Goal: Transaction & Acquisition: Purchase product/service

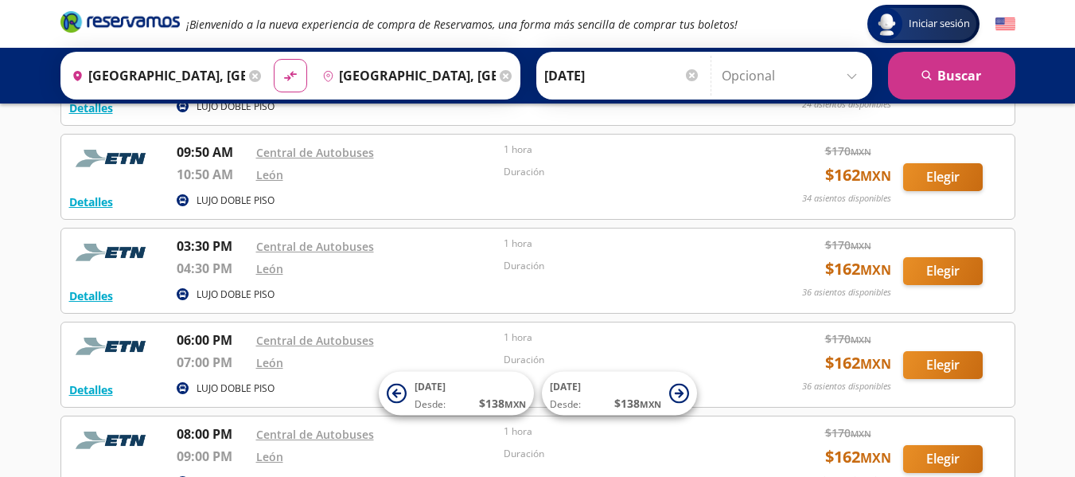
scroll to position [149, 0]
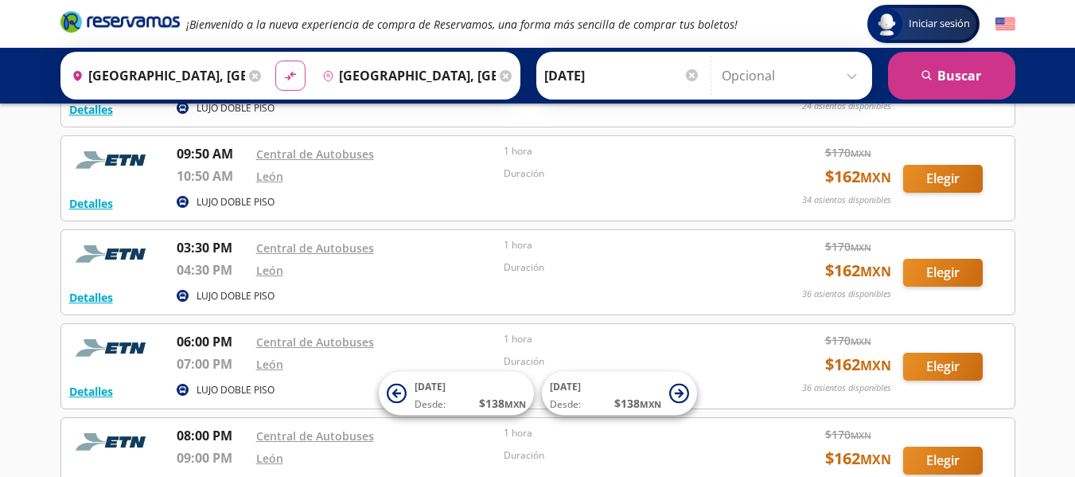
click at [292, 78] on icon "material-symbols:compare-arrows-rounded" at bounding box center [290, 75] width 14 height 15
type input "[GEOGRAPHIC_DATA], [GEOGRAPHIC_DATA]"
type input "Guanajuato, Guanajuato"
click at [292, 78] on icon "material-symbols:compare-arrows-rounded" at bounding box center [290, 75] width 14 height 15
type input "Guanajuato, Guanajuato"
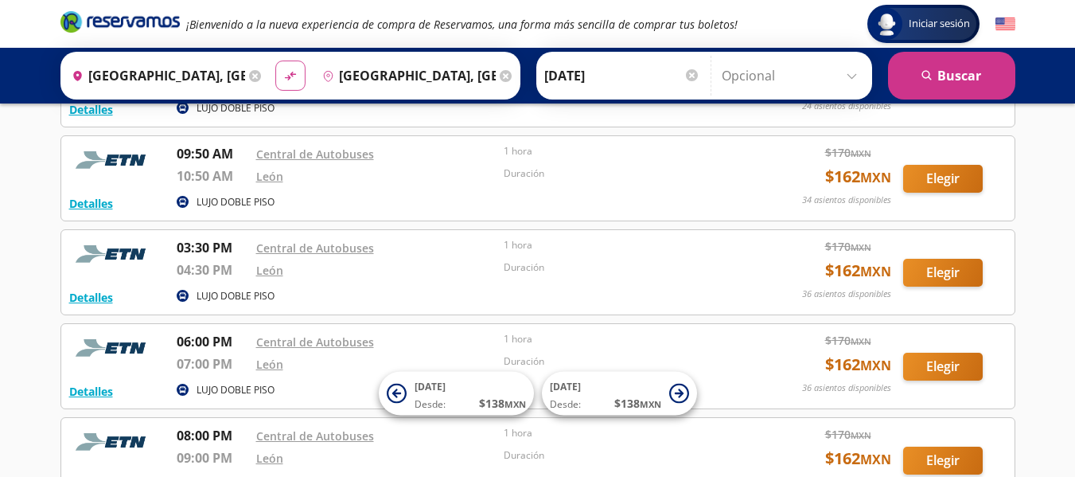
type input "[GEOGRAPHIC_DATA], [GEOGRAPHIC_DATA]"
click at [251, 71] on icon at bounding box center [255, 76] width 12 height 12
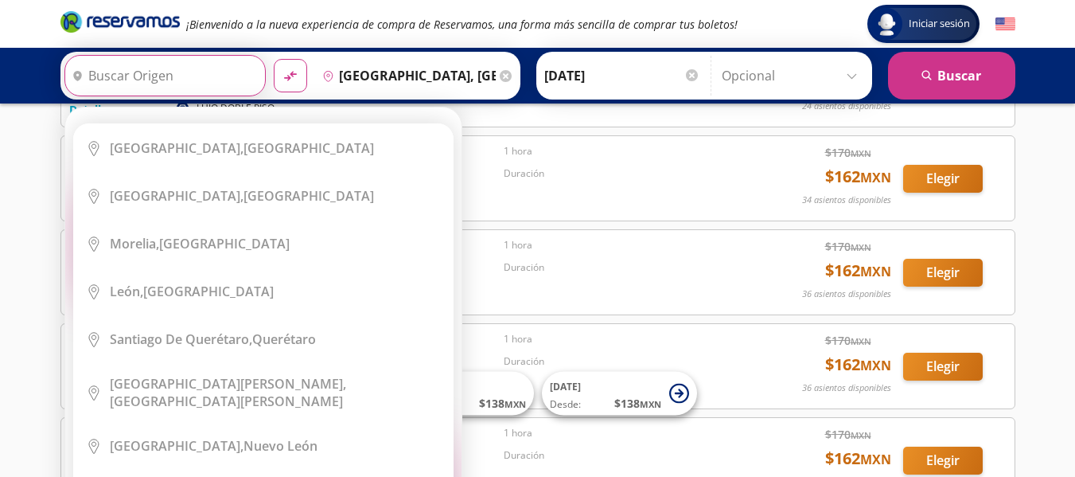
scroll to position [0, 0]
click at [154, 80] on input "Origen" at bounding box center [163, 76] width 196 height 40
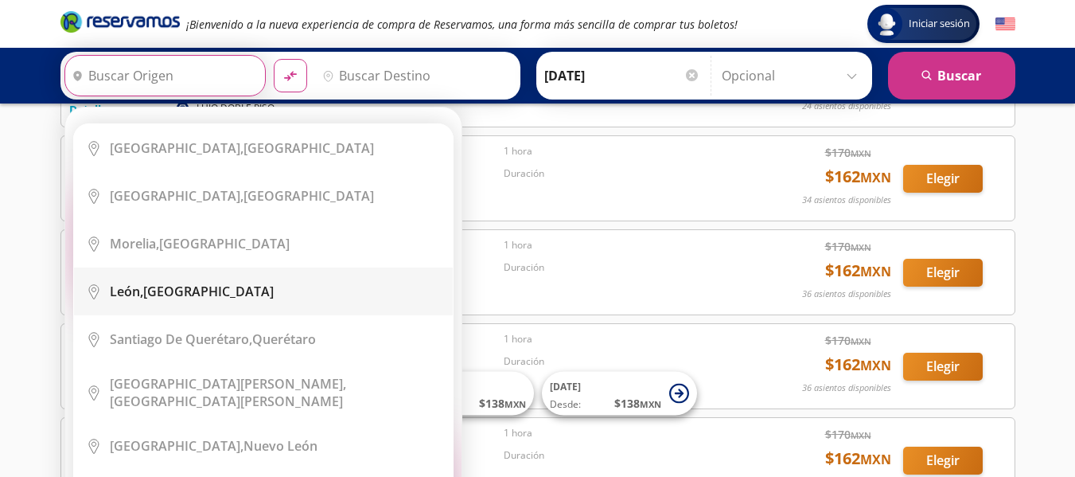
click at [281, 301] on li "City Icon León, Guanajuato" at bounding box center [263, 291] width 379 height 48
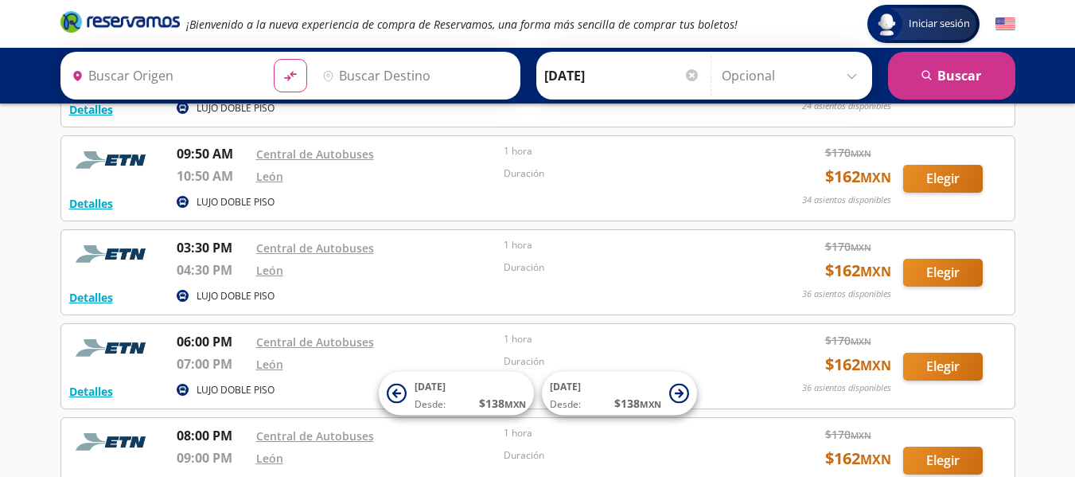
type input "[GEOGRAPHIC_DATA], [GEOGRAPHIC_DATA]"
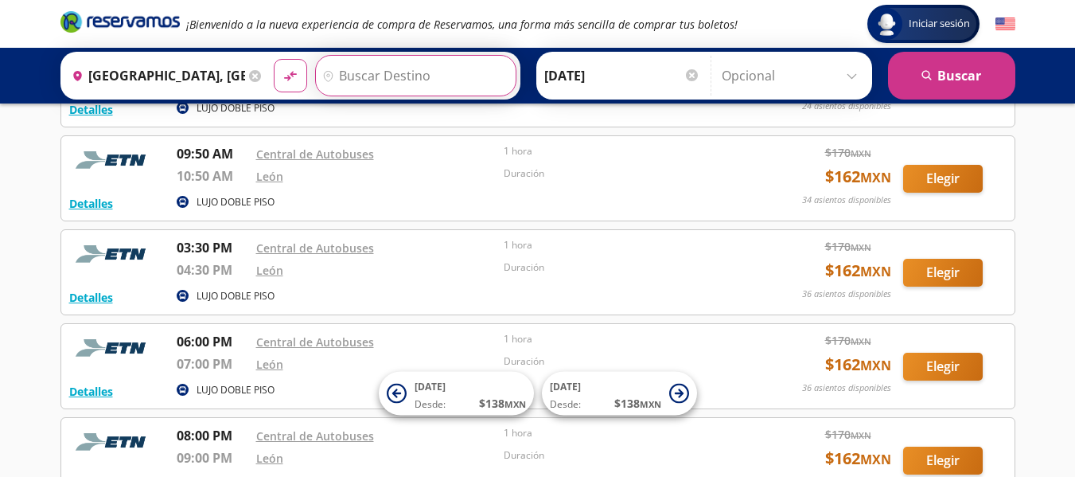
click at [403, 84] on input "Destino" at bounding box center [414, 76] width 196 height 40
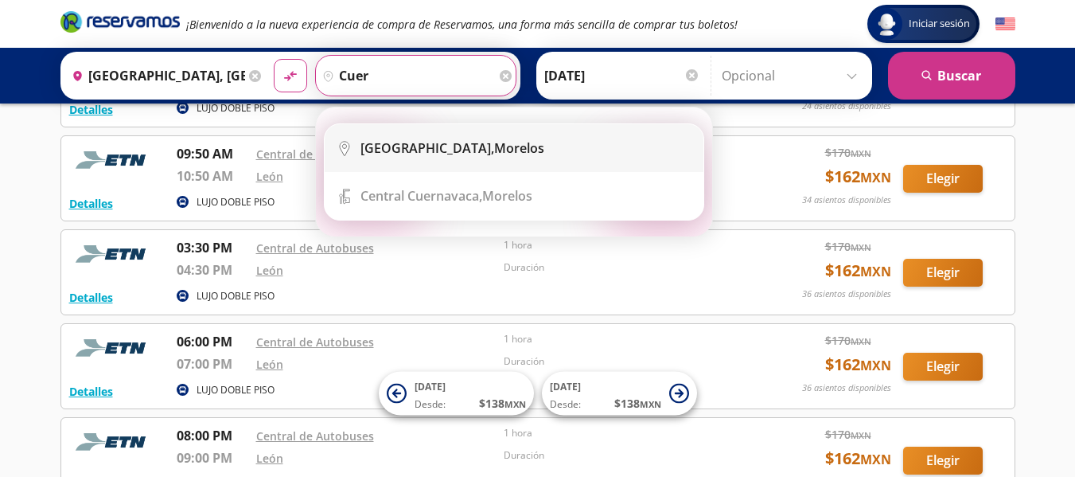
click at [494, 142] on div "Cuernavaca, Morelos" at bounding box center [526, 148] width 331 height 18
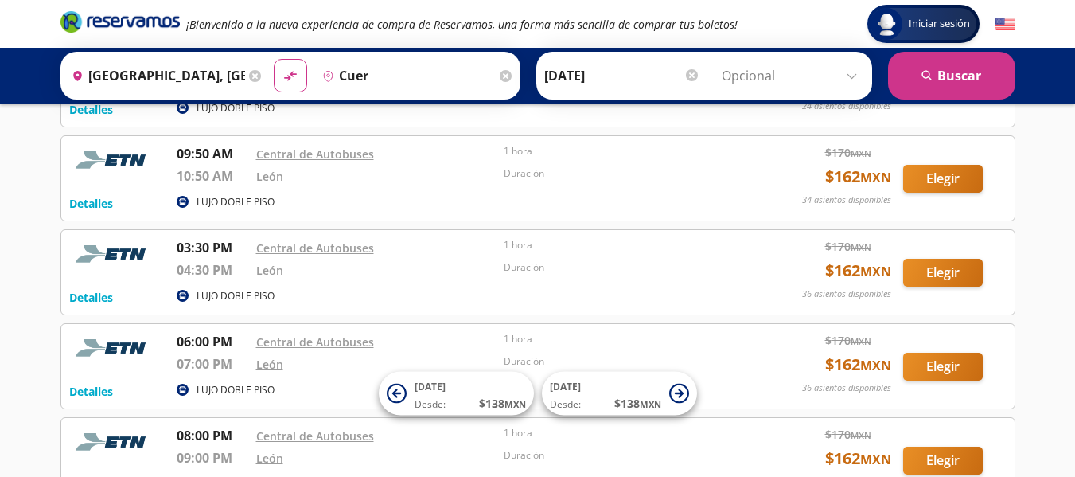
type input "Cuernavaca, Morelos"
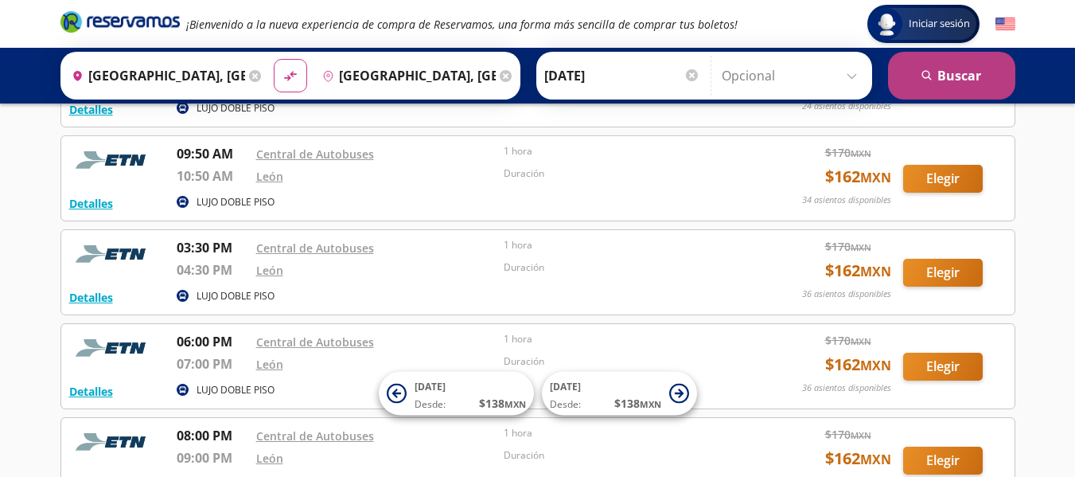
click at [922, 76] on icon "search" at bounding box center [928, 76] width 12 height 12
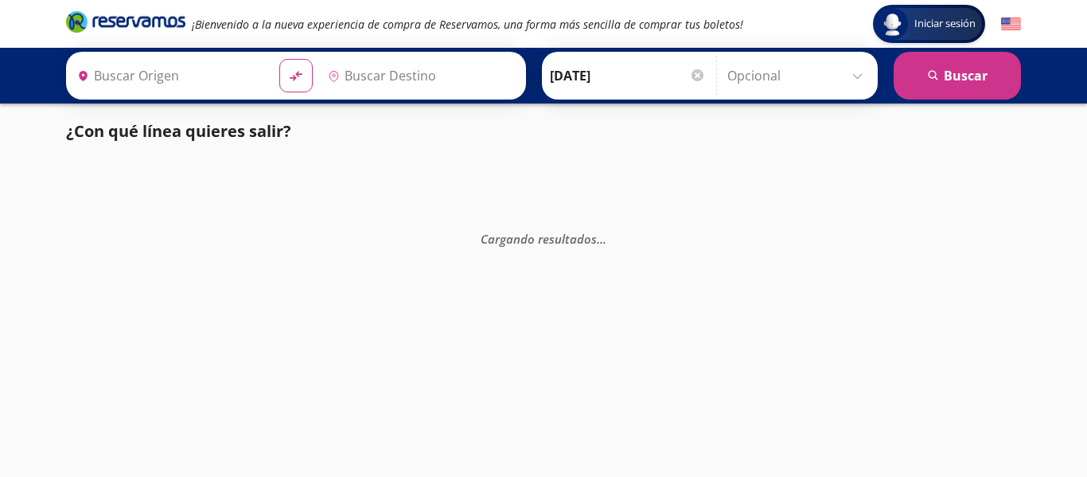
type input "[GEOGRAPHIC_DATA], [GEOGRAPHIC_DATA]"
type input "Cuernavaca, Morelos"
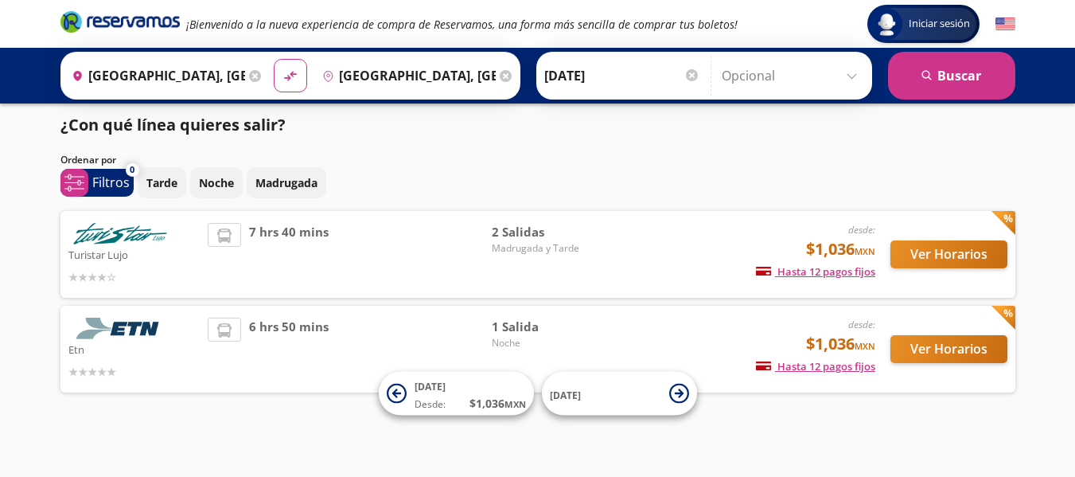
scroll to position [14, 0]
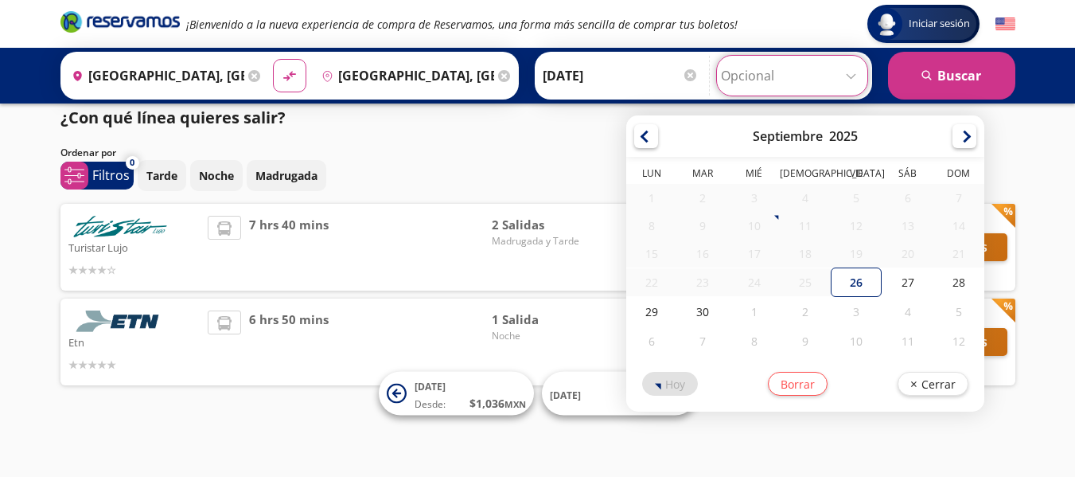
click at [810, 70] on input "Opcional" at bounding box center [792, 76] width 142 height 40
click at [843, 274] on div "26" at bounding box center [856, 281] width 51 height 29
type input "[DATE]"
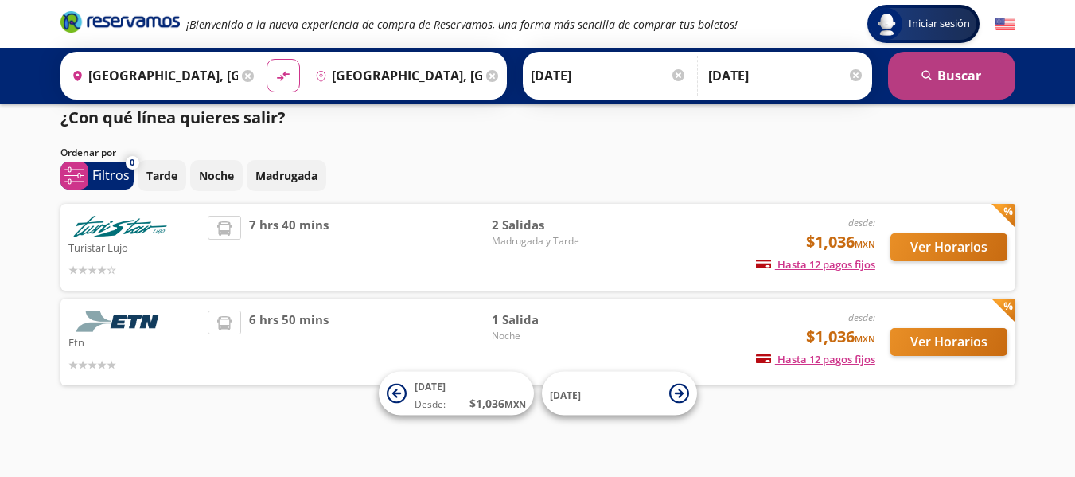
click at [972, 91] on button "search Buscar" at bounding box center [951, 76] width 127 height 48
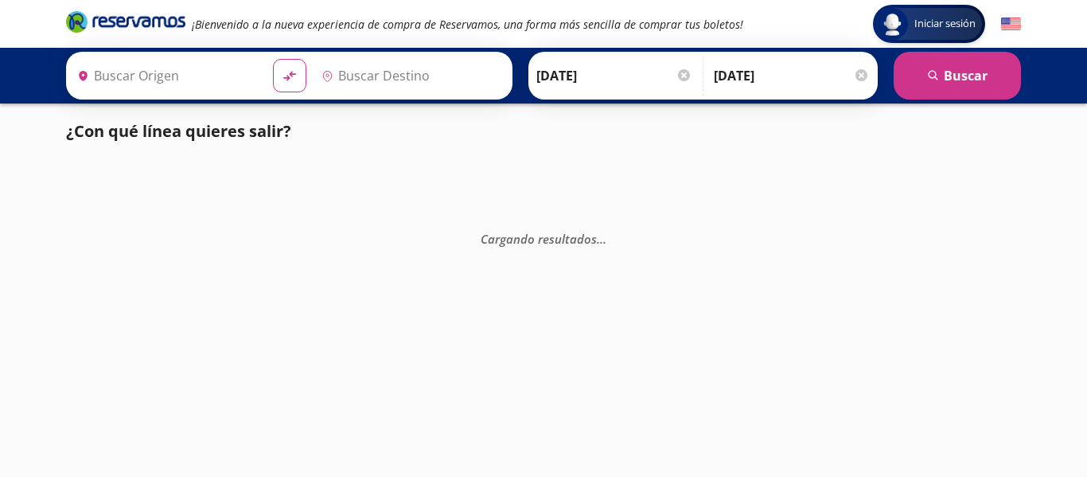
type input "Cuernavaca, Morelos"
type input "[GEOGRAPHIC_DATA], [GEOGRAPHIC_DATA]"
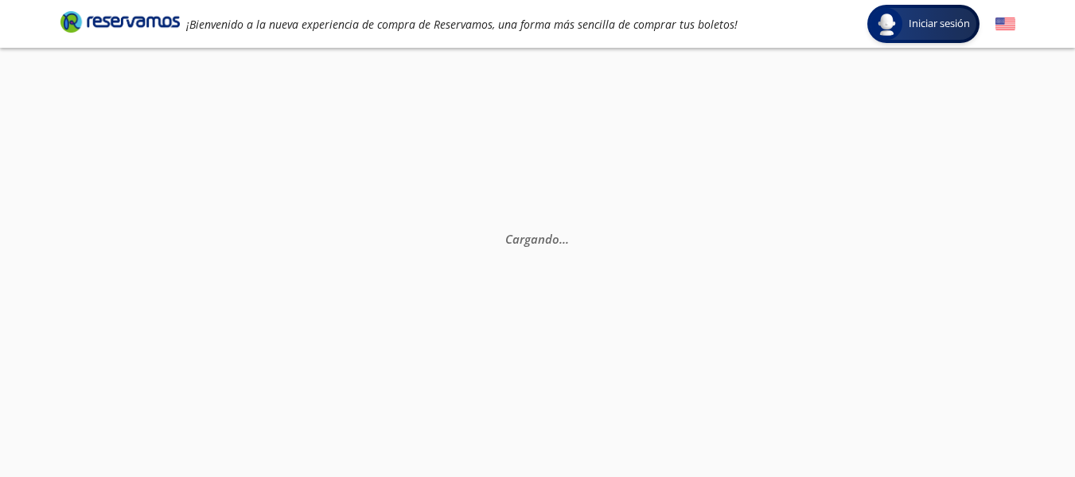
scroll to position [14, 0]
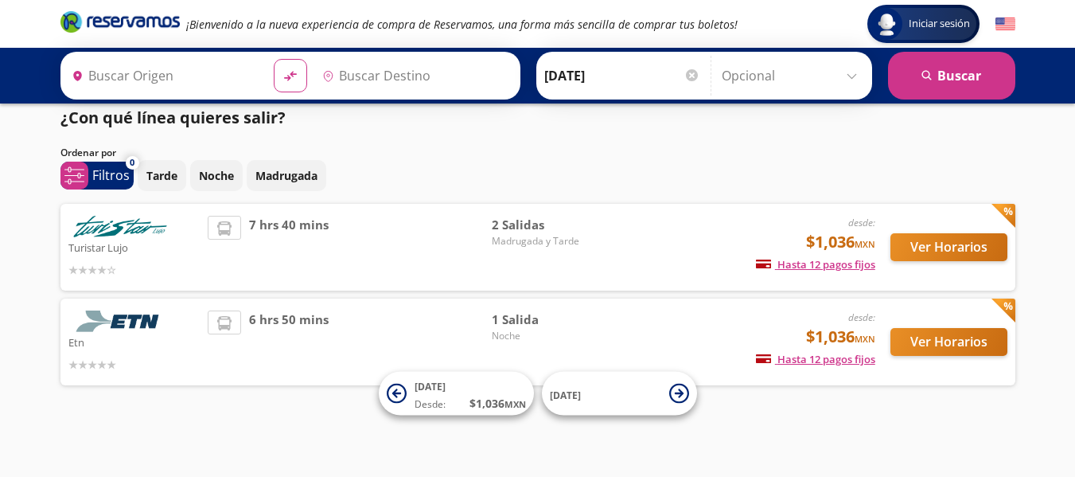
type input "[GEOGRAPHIC_DATA], [GEOGRAPHIC_DATA]"
type input "Cuernavaca, Morelos"
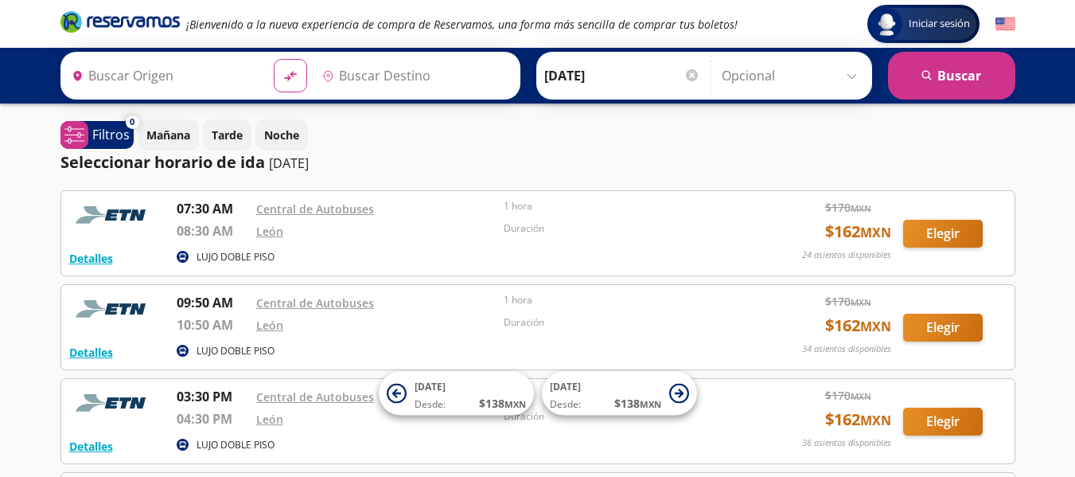
type input "[GEOGRAPHIC_DATA], [GEOGRAPHIC_DATA]"
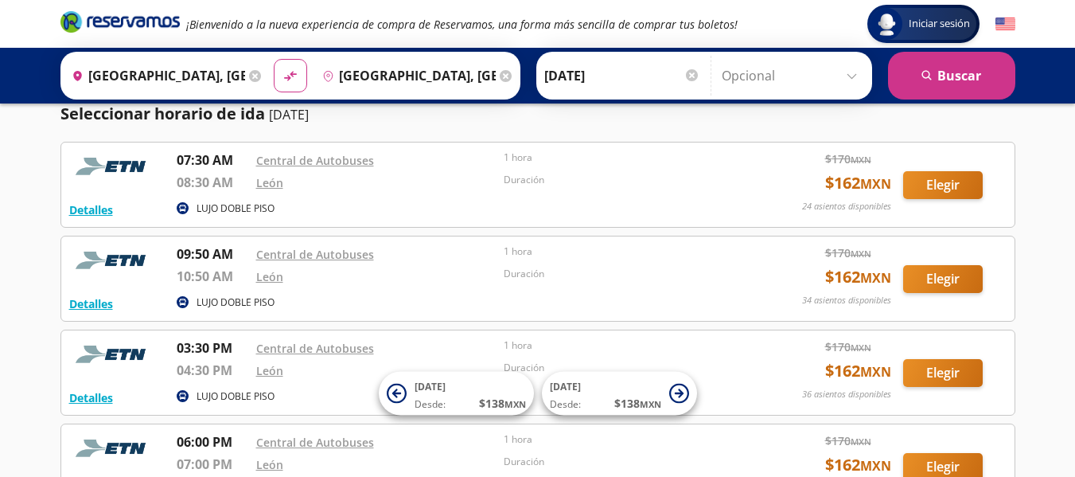
scroll to position [55, 0]
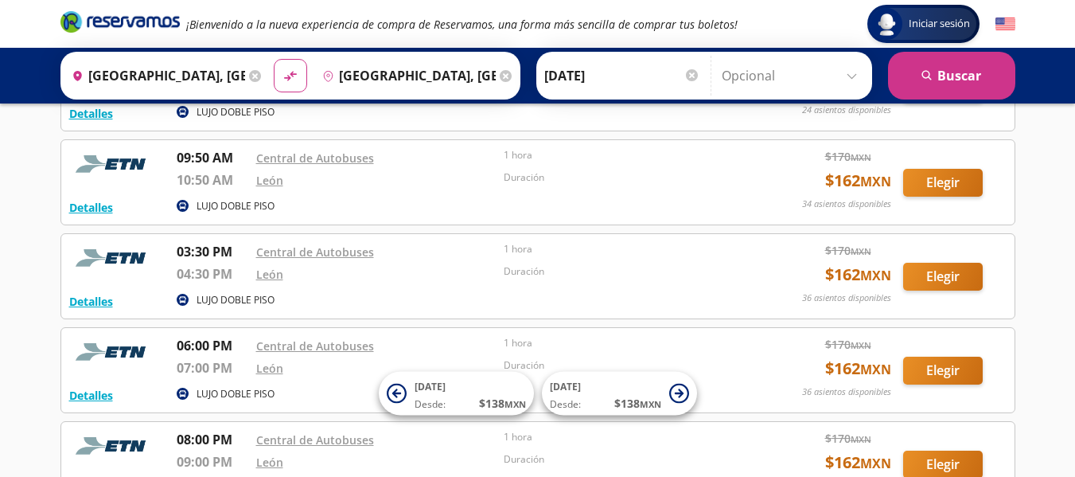
scroll to position [148, 0]
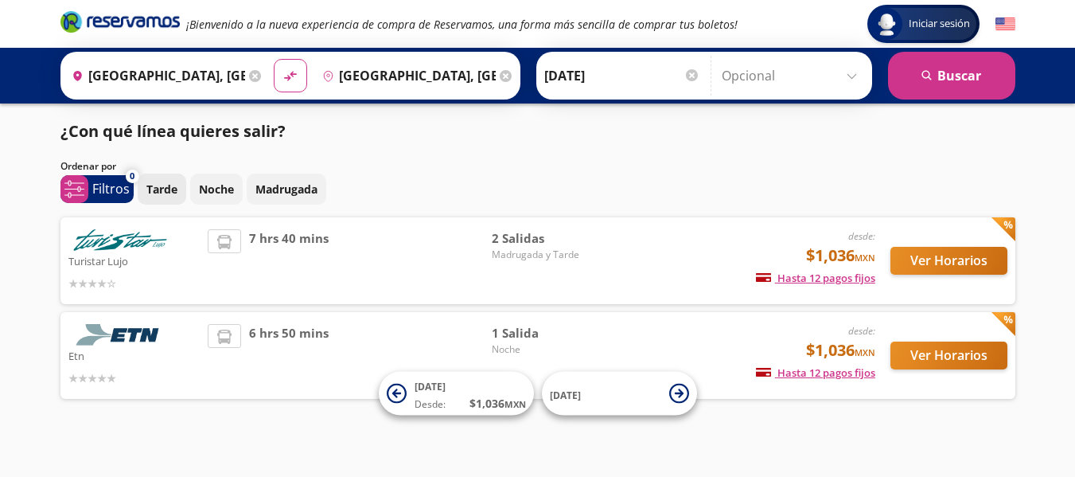
click at [162, 198] on button "Tarde" at bounding box center [162, 189] width 49 height 31
click at [155, 184] on p "Tarde" at bounding box center [161, 189] width 31 height 17
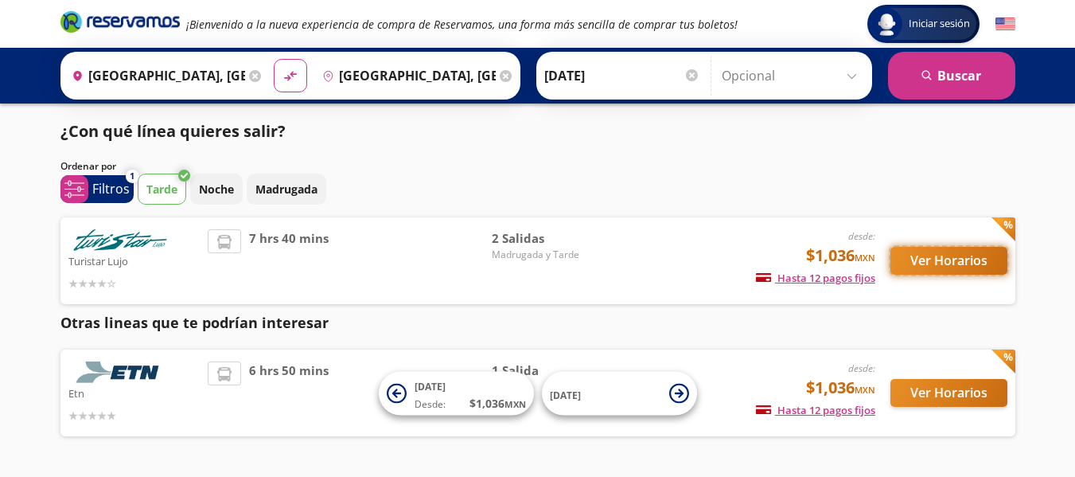
click at [938, 256] on button "Ver Horarios" at bounding box center [949, 261] width 117 height 28
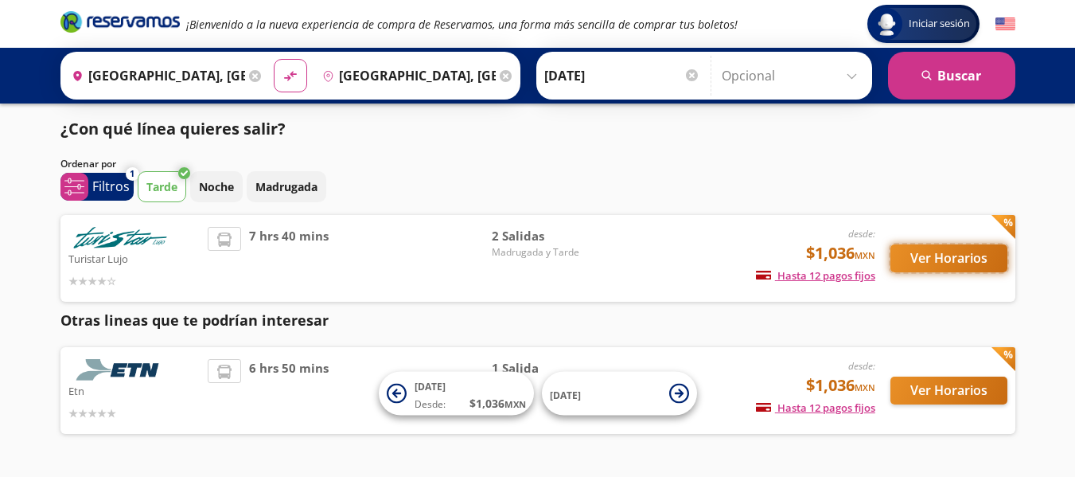
click at [939, 254] on button "Ver Horarios" at bounding box center [949, 258] width 117 height 28
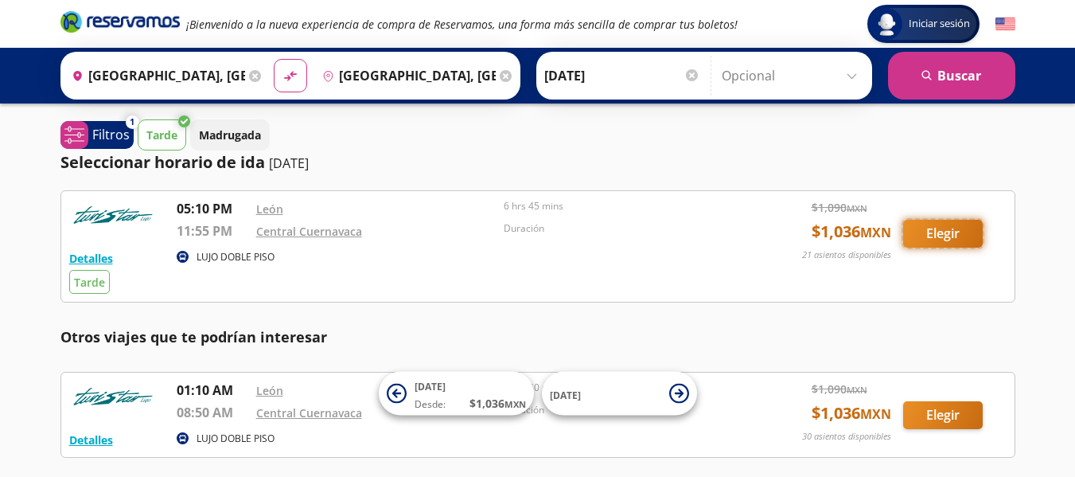
click at [959, 228] on button "Elegir" at bounding box center [944, 234] width 80 height 28
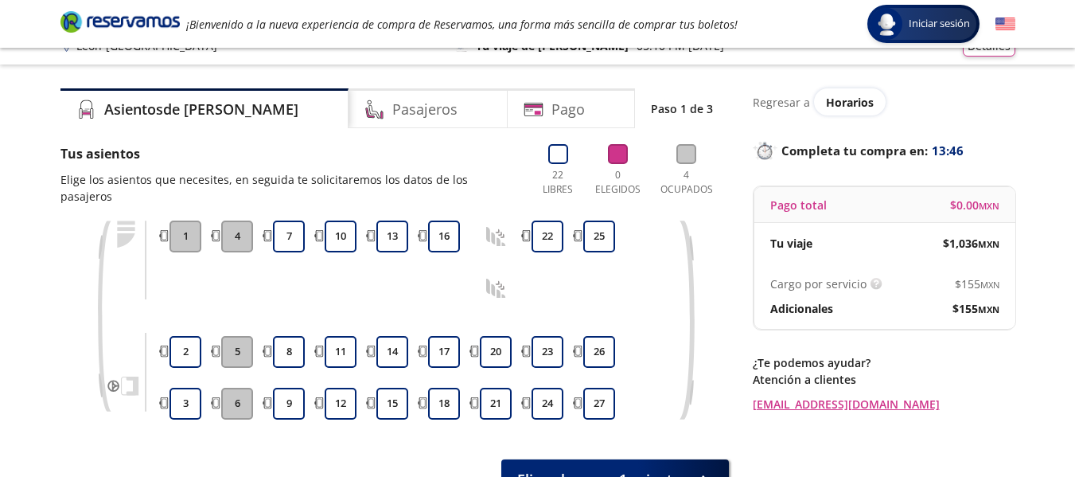
scroll to position [21, 0]
click at [597, 221] on button "25" at bounding box center [600, 236] width 32 height 32
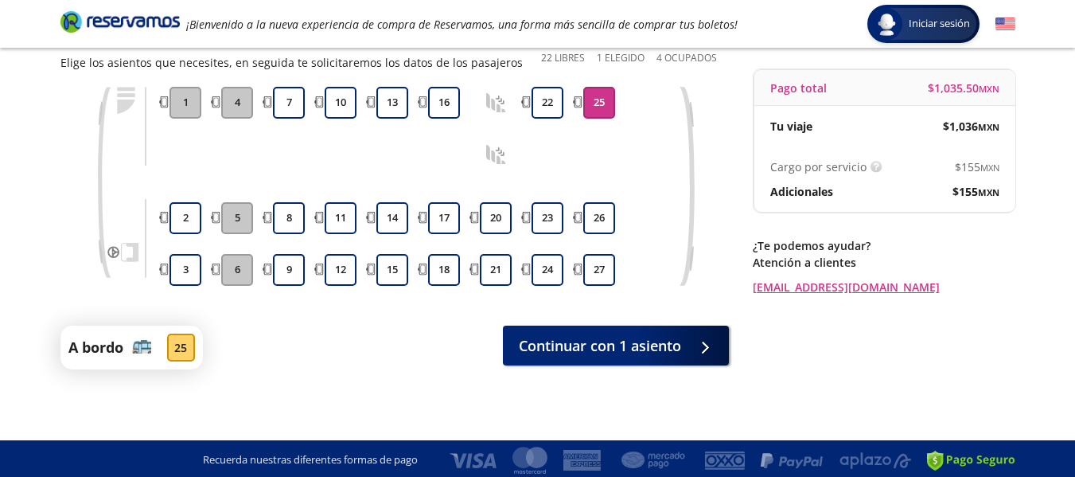
scroll to position [141, 0]
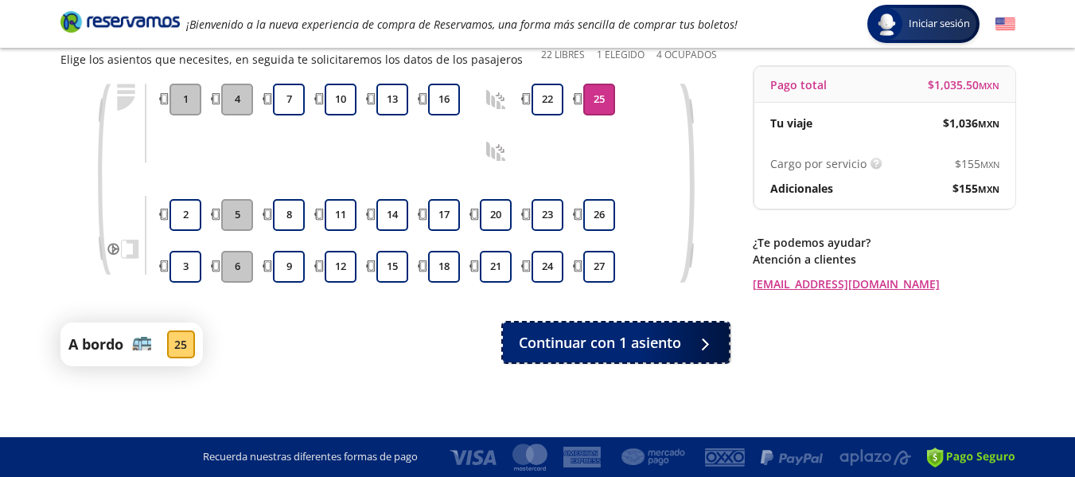
click at [654, 339] on span "Continuar con 1 asiento" at bounding box center [600, 342] width 162 height 21
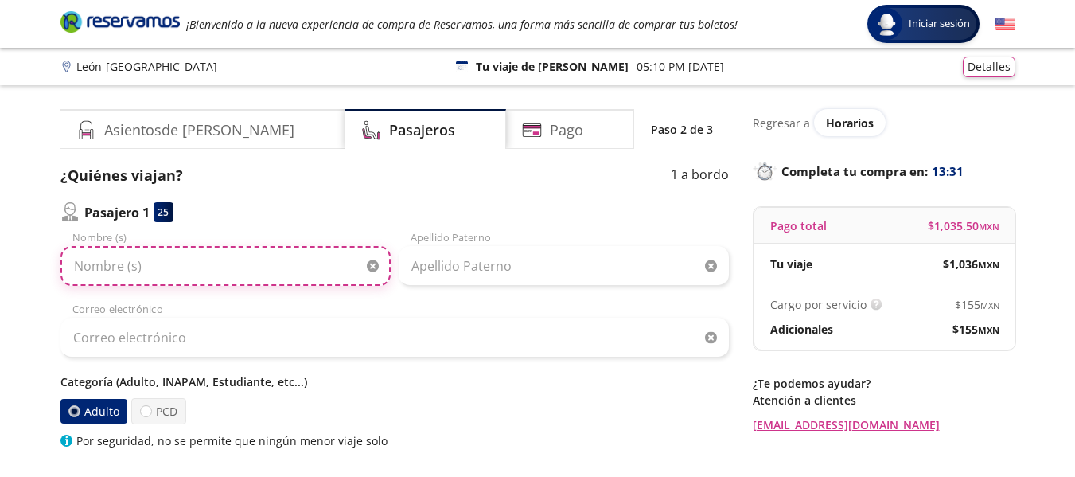
click at [200, 267] on input "Nombre (s)" at bounding box center [225, 266] width 330 height 40
type input "[PERSON_NAME]"
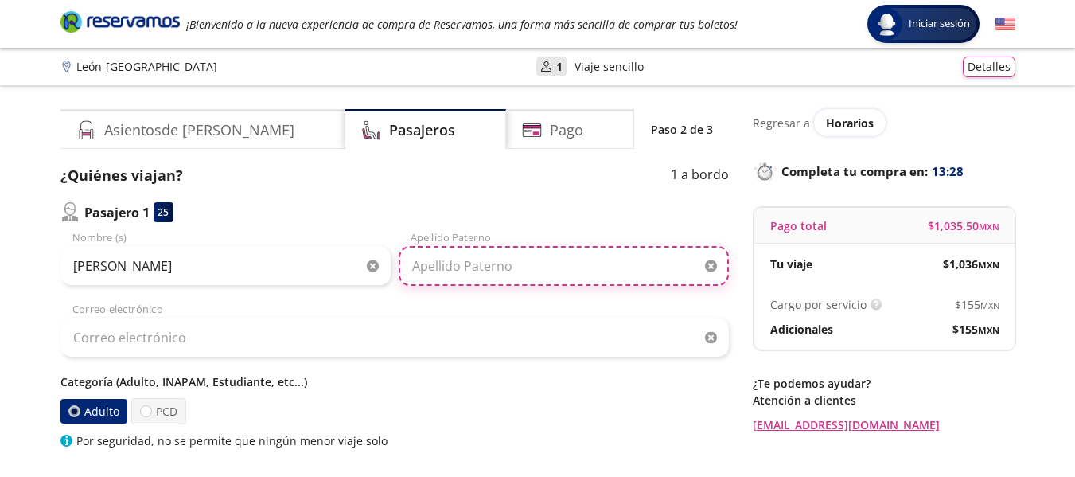
type input "[PERSON_NAME]"
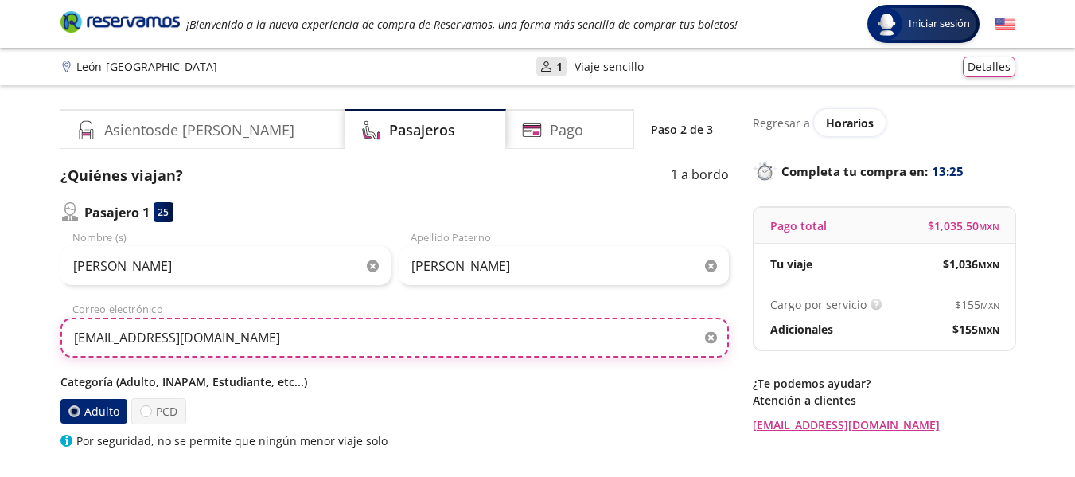
click at [287, 338] on input "[EMAIL_ADDRESS][DOMAIN_NAME]" at bounding box center [394, 338] width 669 height 40
type input "[EMAIL_ADDRESS][DOMAIN_NAME]"
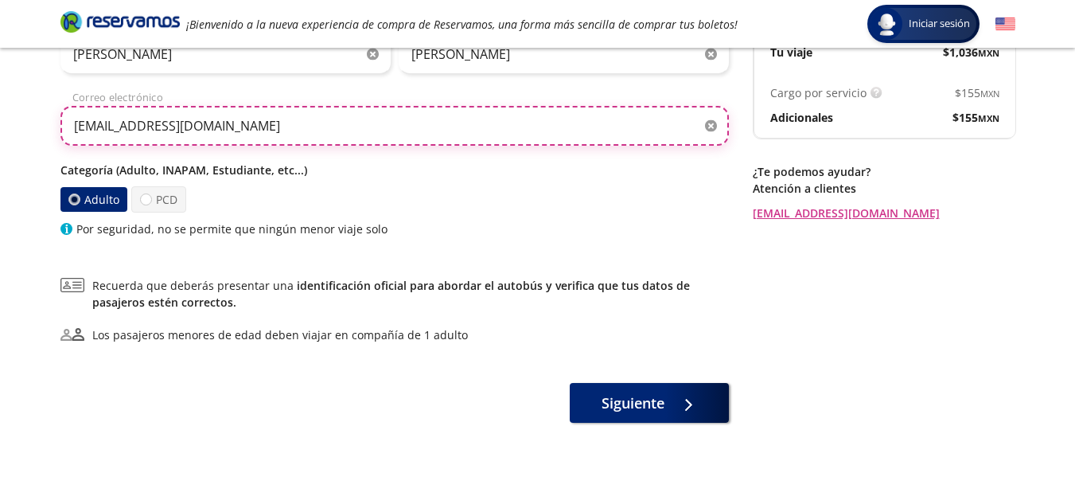
scroll to position [214, 0]
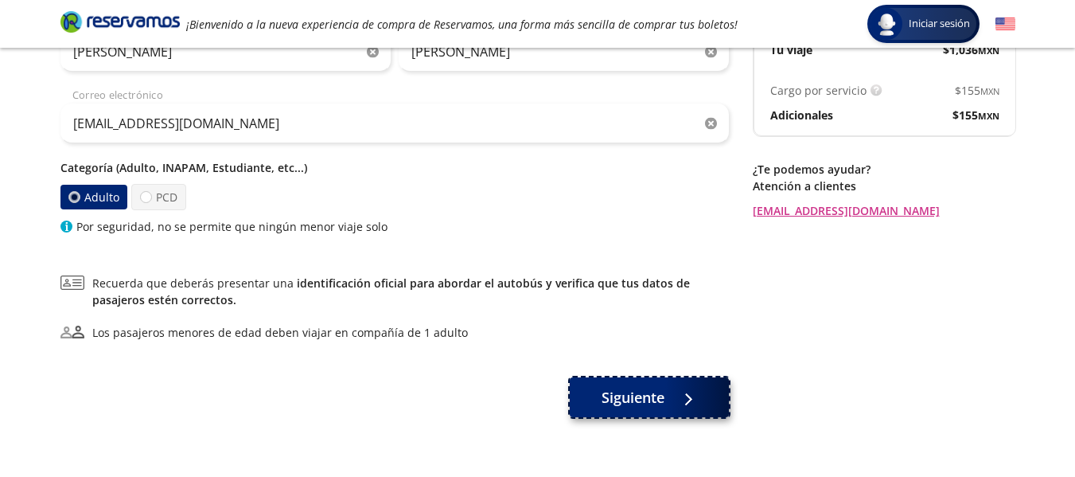
click at [625, 395] on span "Siguiente" at bounding box center [633, 397] width 63 height 21
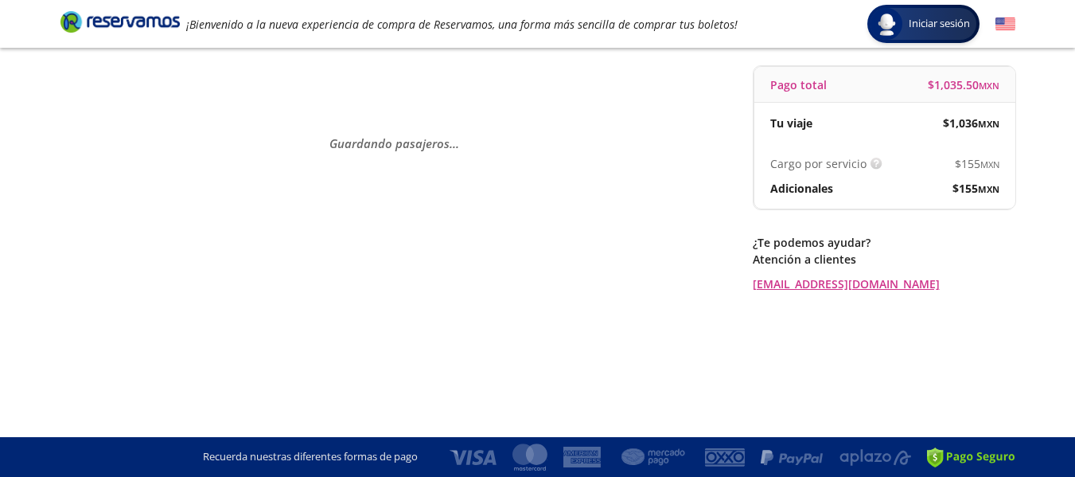
scroll to position [0, 0]
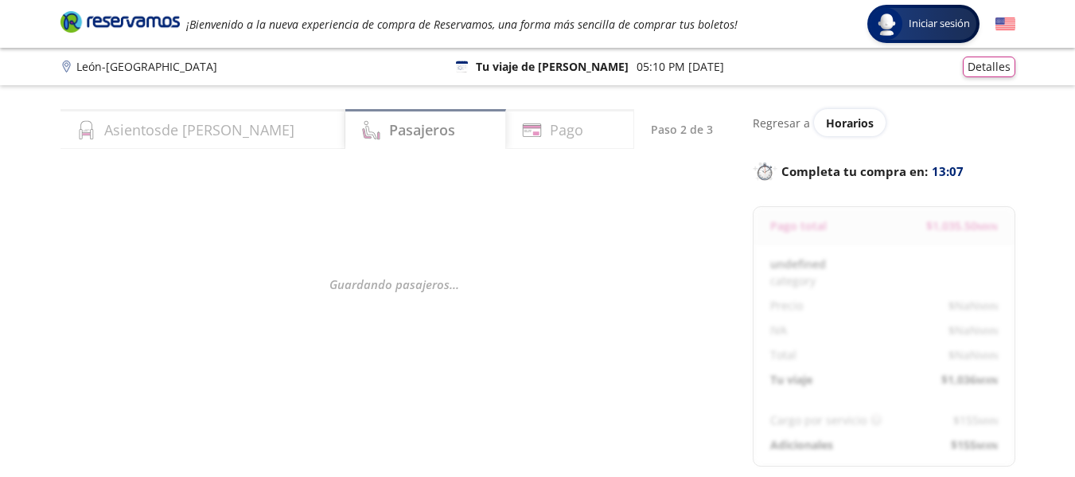
select select "MX"
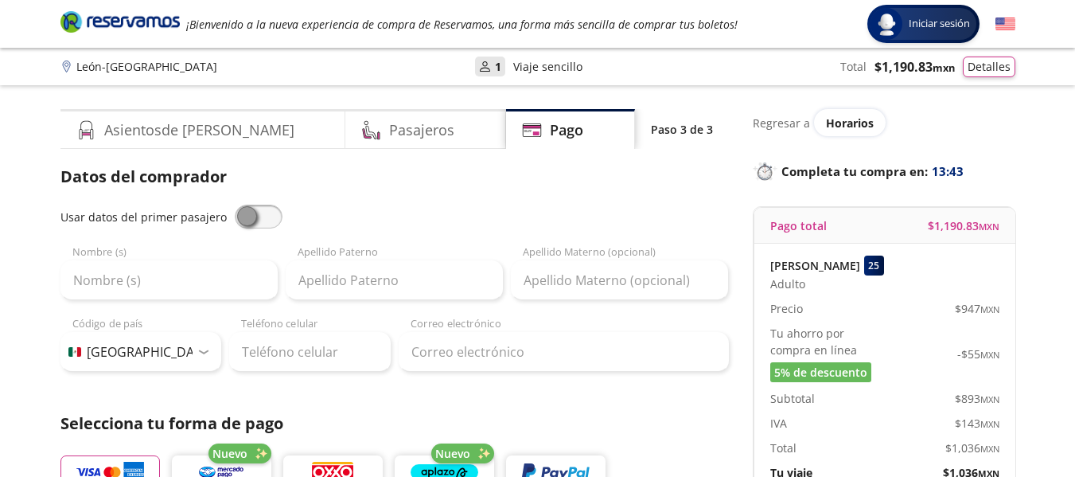
scroll to position [3, 0]
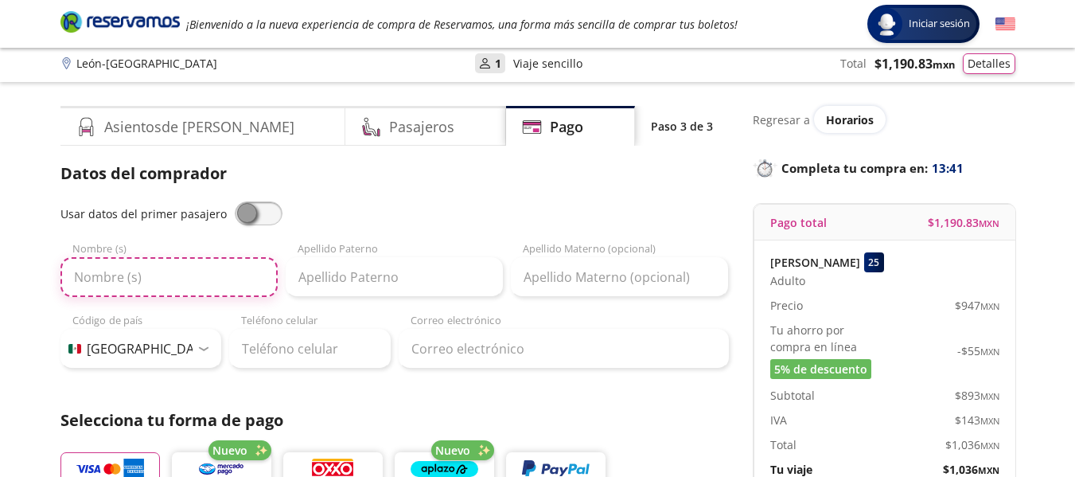
click at [257, 290] on input "Nombre (s)" at bounding box center [168, 277] width 217 height 40
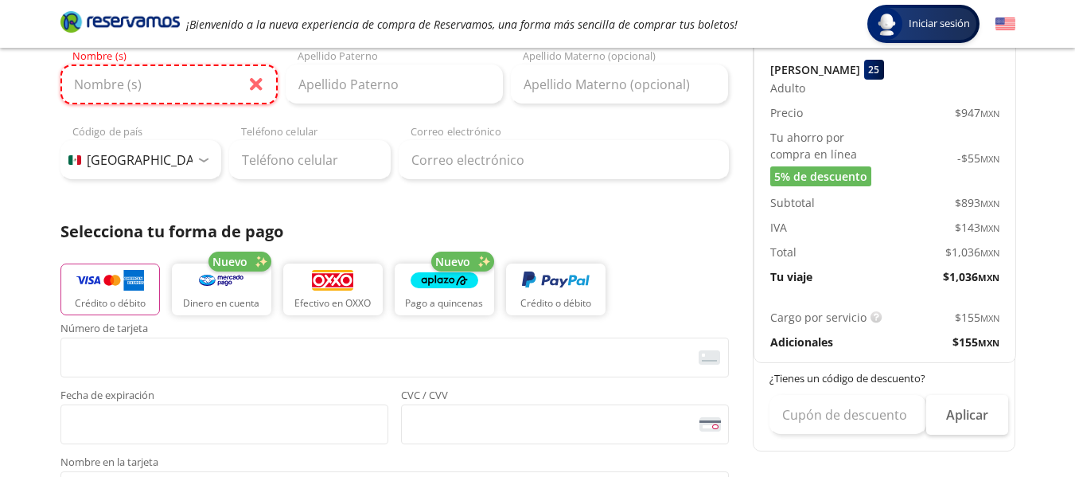
scroll to position [0, 0]
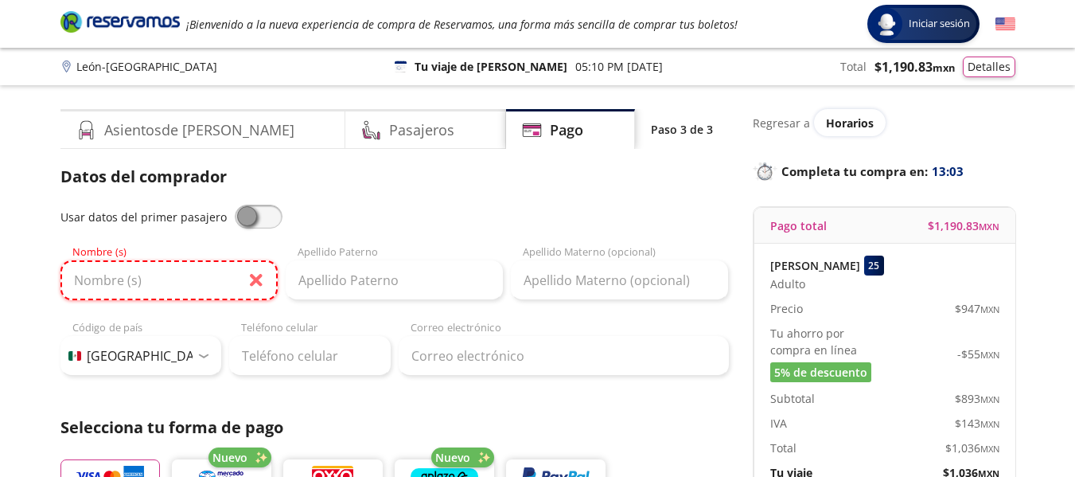
click at [171, 284] on input "Nombre (s)" at bounding box center [168, 280] width 217 height 40
click at [192, 299] on input "Nombre (s)" at bounding box center [168, 280] width 217 height 40
click at [162, 283] on input "Nombre (s)" at bounding box center [168, 280] width 217 height 40
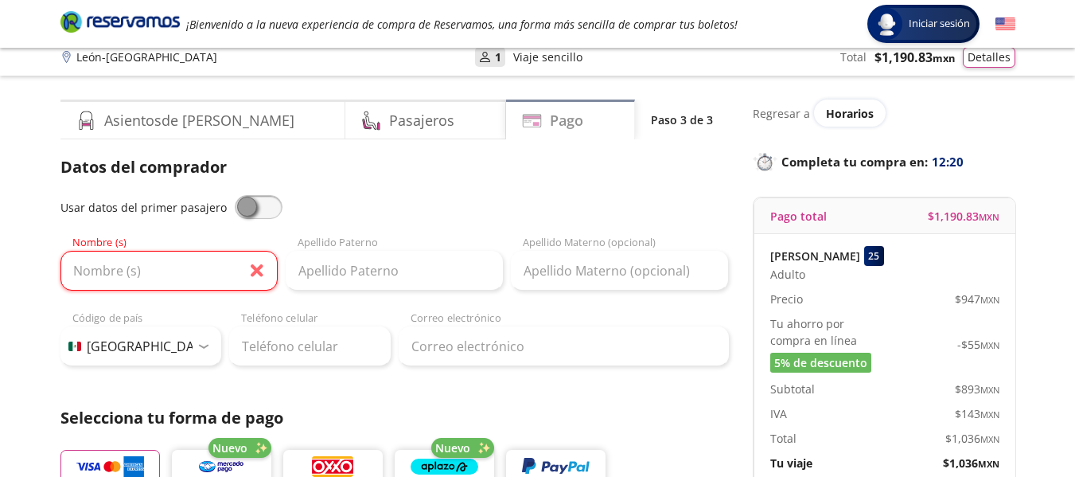
click at [550, 120] on h4 "Pago" at bounding box center [566, 120] width 33 height 21
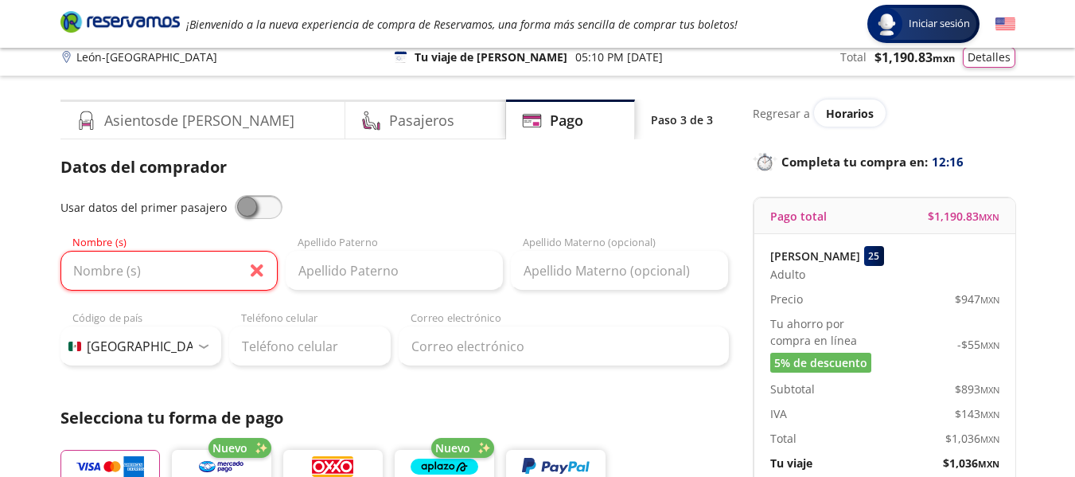
click at [689, 123] on p "Paso 3 de 3" at bounding box center [682, 119] width 62 height 17
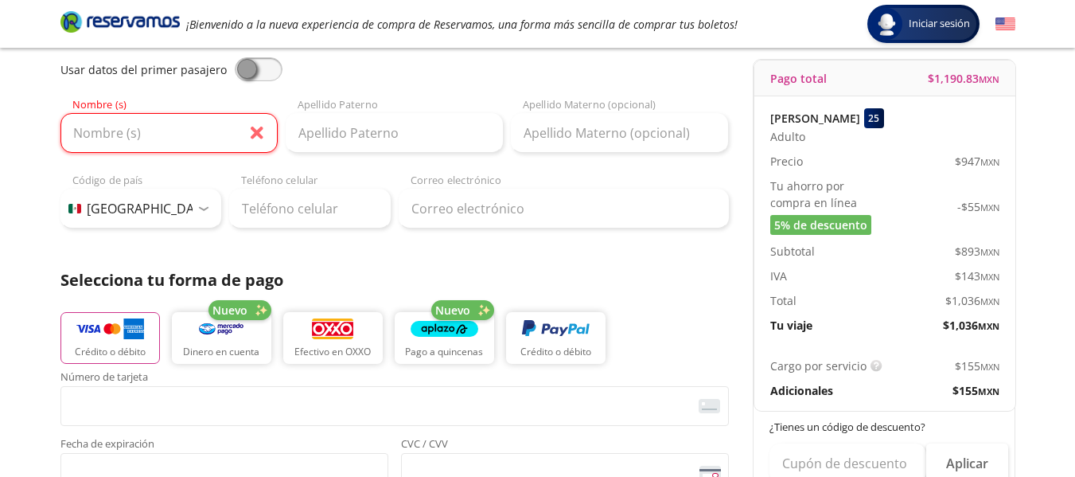
scroll to position [0, 0]
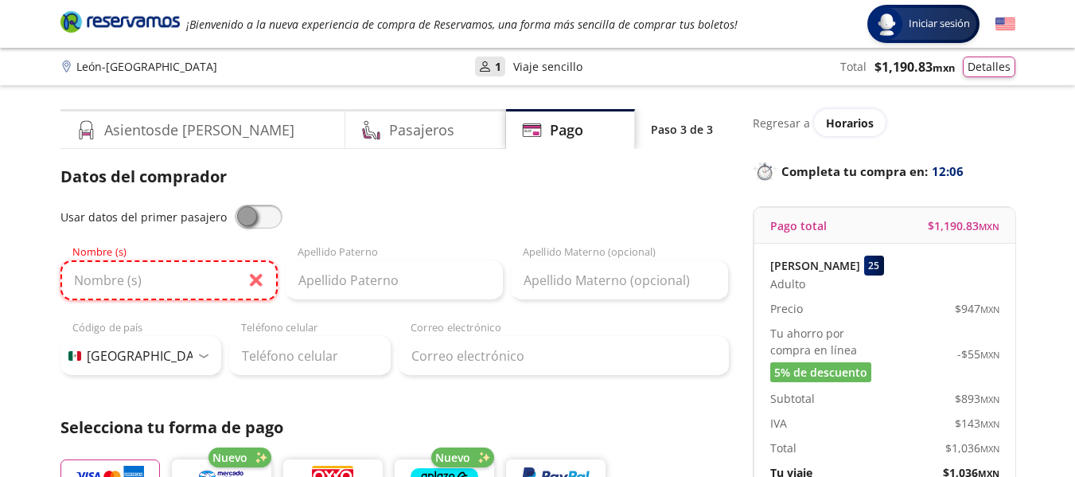
click at [189, 282] on input "Nombre (s)" at bounding box center [168, 280] width 217 height 40
click at [150, 293] on input "Nombre (s)" at bounding box center [168, 280] width 217 height 40
click at [159, 290] on input "Nombre (s)" at bounding box center [168, 280] width 217 height 40
click at [132, 291] on input "Nombre (s)" at bounding box center [168, 280] width 217 height 40
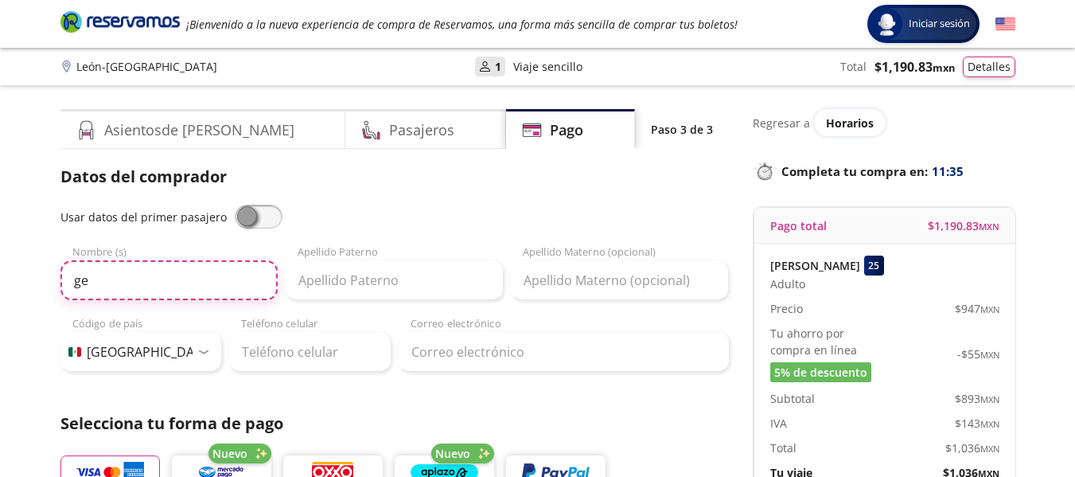
type input "g"
type input "[PERSON_NAME]"
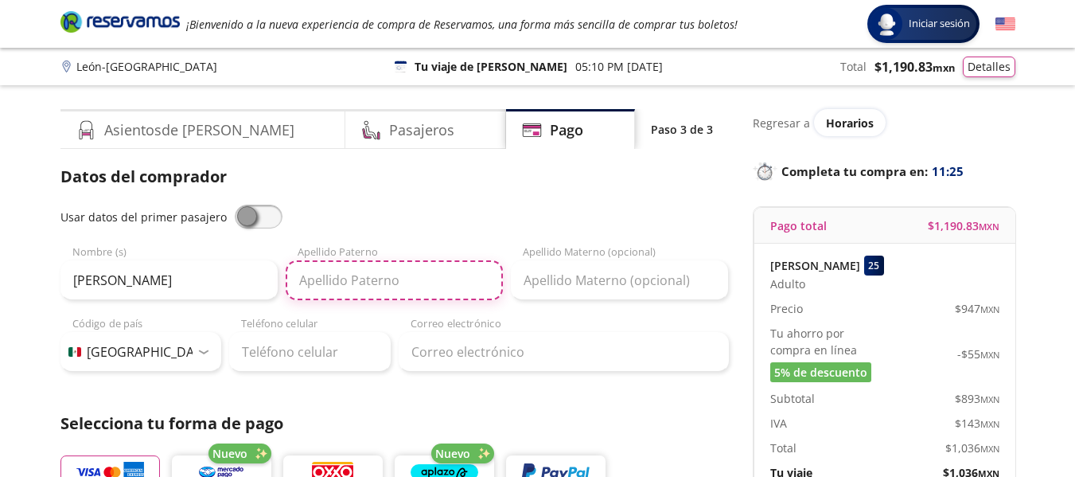
click at [347, 285] on input "Apellido Paterno" at bounding box center [394, 280] width 217 height 40
type input "[PERSON_NAME]"
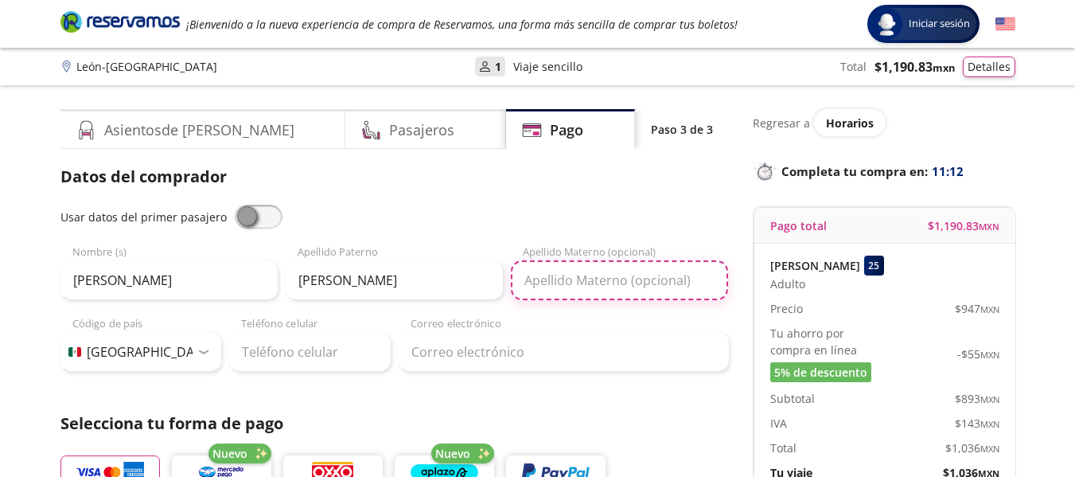
click at [544, 292] on input "Apellido Materno (opcional)" at bounding box center [619, 280] width 217 height 40
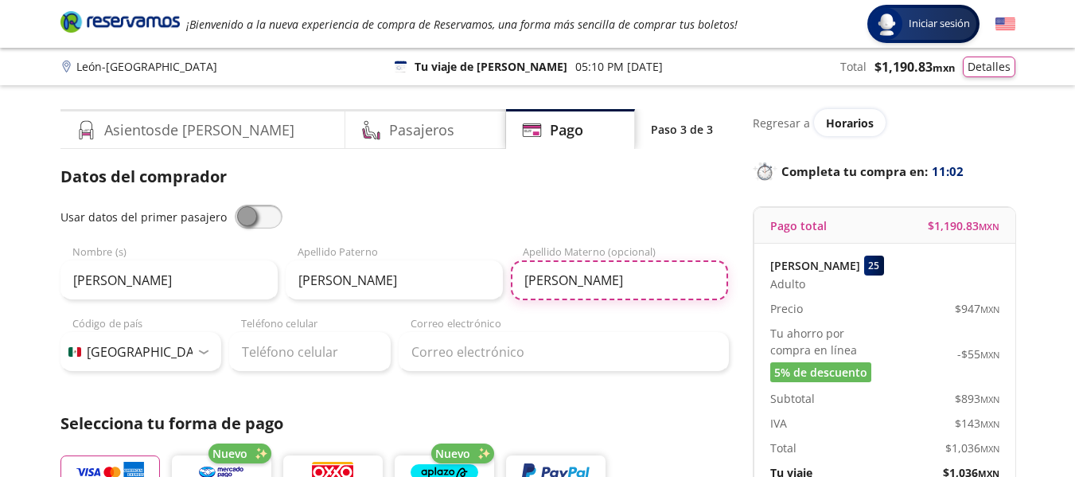
type input "[PERSON_NAME]"
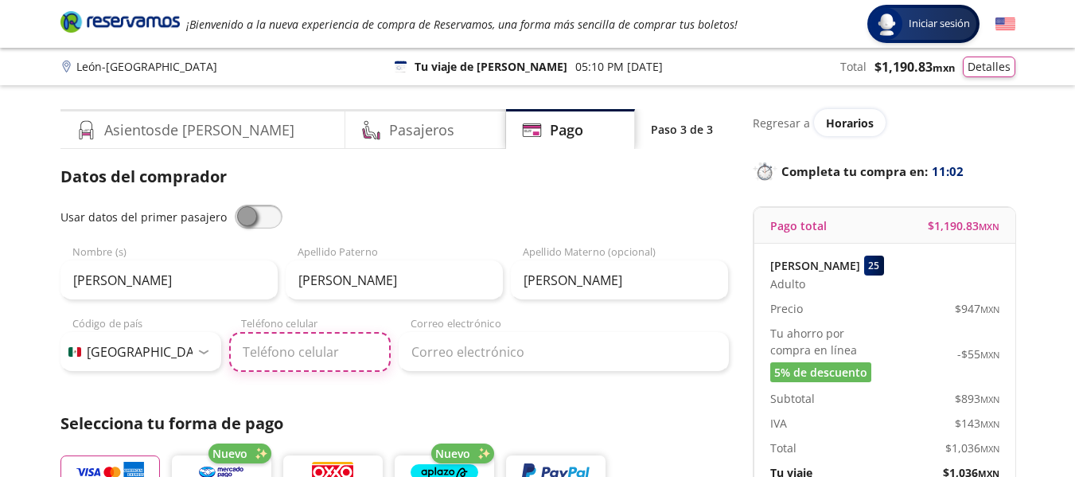
click at [286, 351] on input "Teléfono celular" at bounding box center [310, 352] width 162 height 40
type input "55 1305 9164"
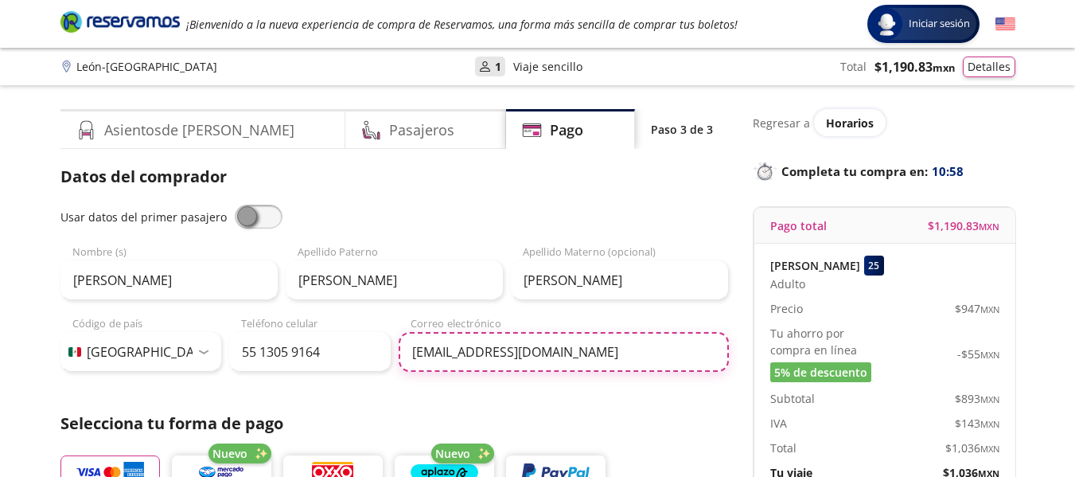
click at [572, 358] on input "[EMAIL_ADDRESS][DOMAIN_NAME]" at bounding box center [564, 352] width 330 height 40
type input "[EMAIL_ADDRESS][DOMAIN_NAME]"
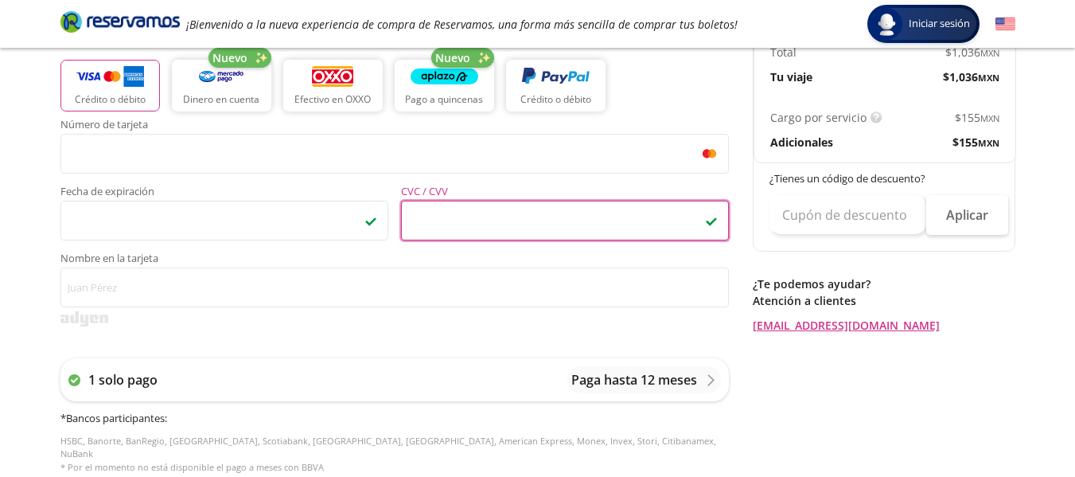
scroll to position [416, 0]
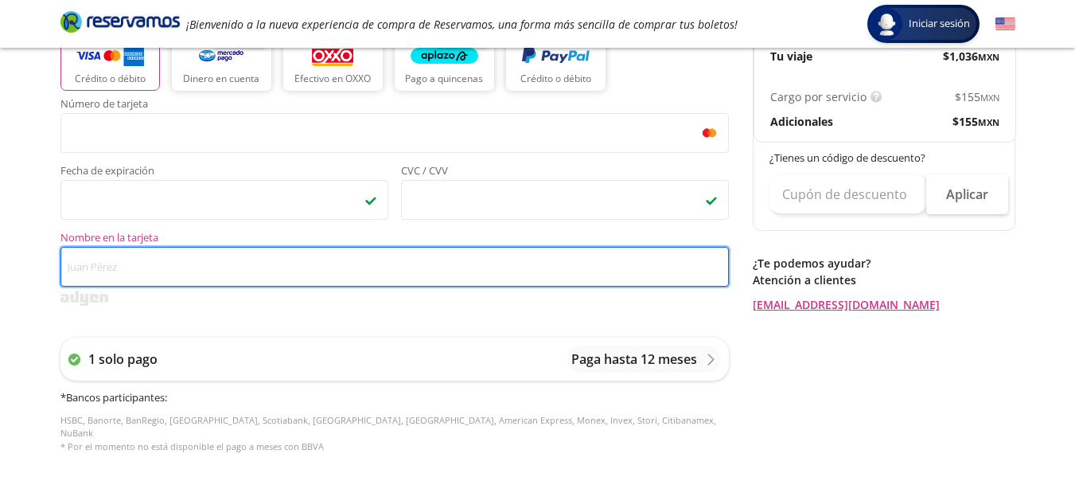
click at [241, 258] on input "Nombre en la tarjeta" at bounding box center [394, 267] width 669 height 40
type input "[PERSON_NAME]"
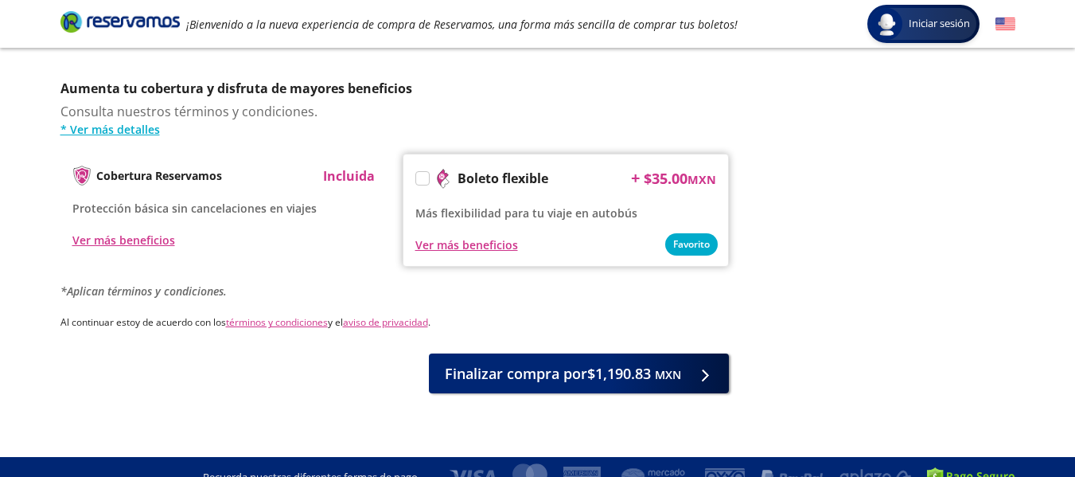
scroll to position [825, 0]
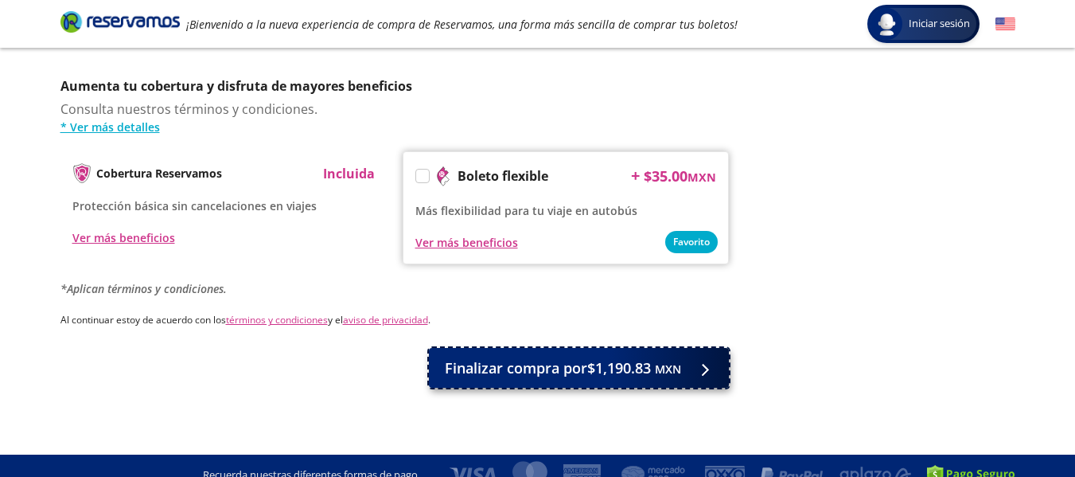
click at [542, 357] on span "Finalizar compra por $1,190.83 MXN" at bounding box center [563, 367] width 236 height 21
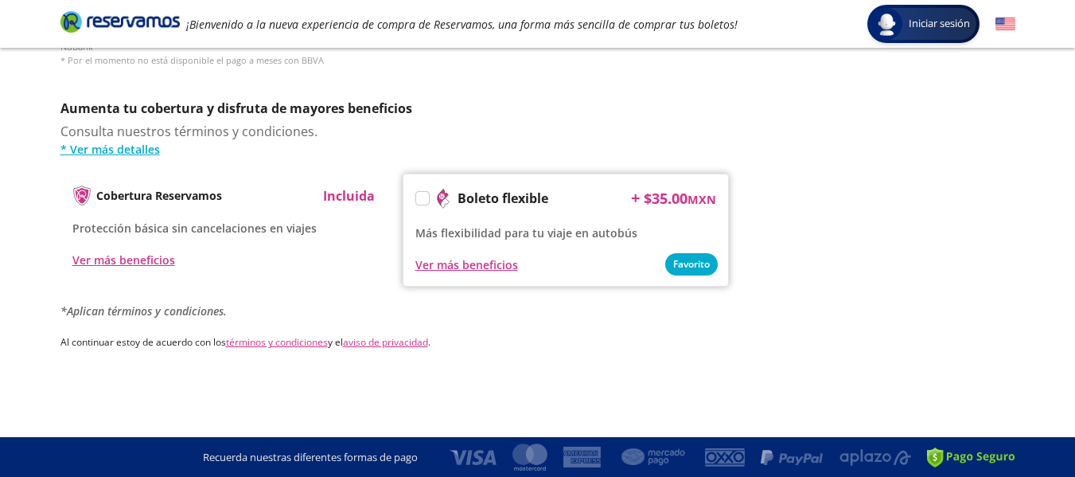
scroll to position [0, 0]
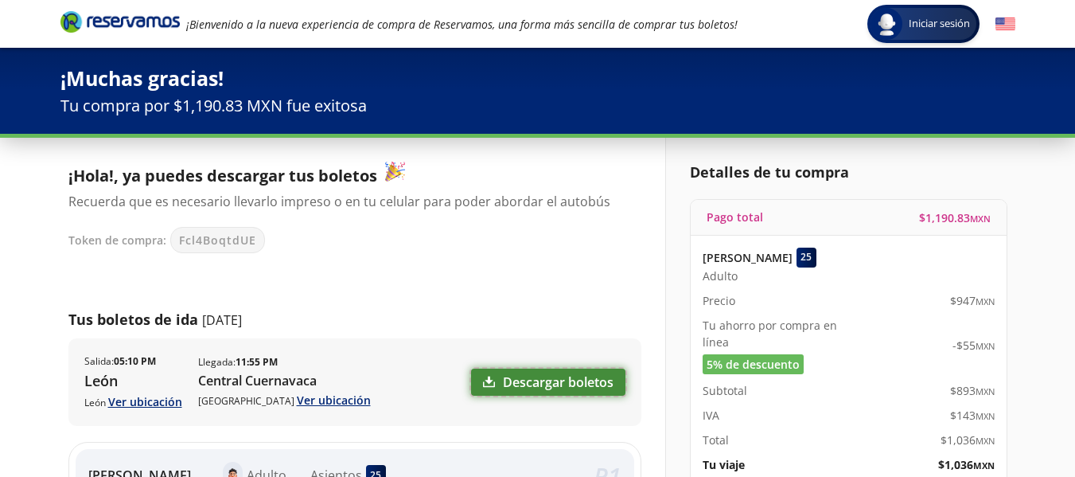
click at [556, 376] on link "Descargar boletos" at bounding box center [548, 382] width 154 height 27
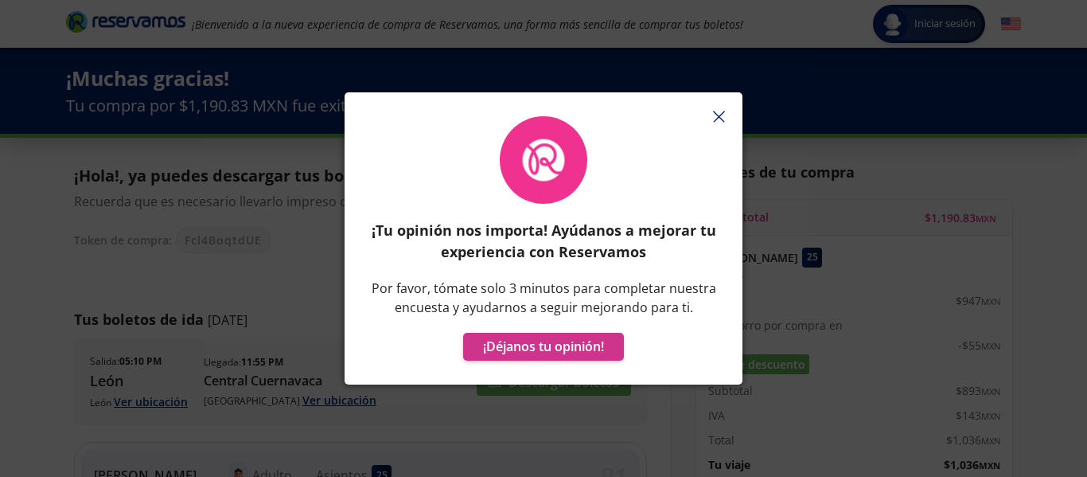
click at [716, 115] on icon "button" at bounding box center [719, 117] width 12 height 12
